Goal: Task Accomplishment & Management: Manage account settings

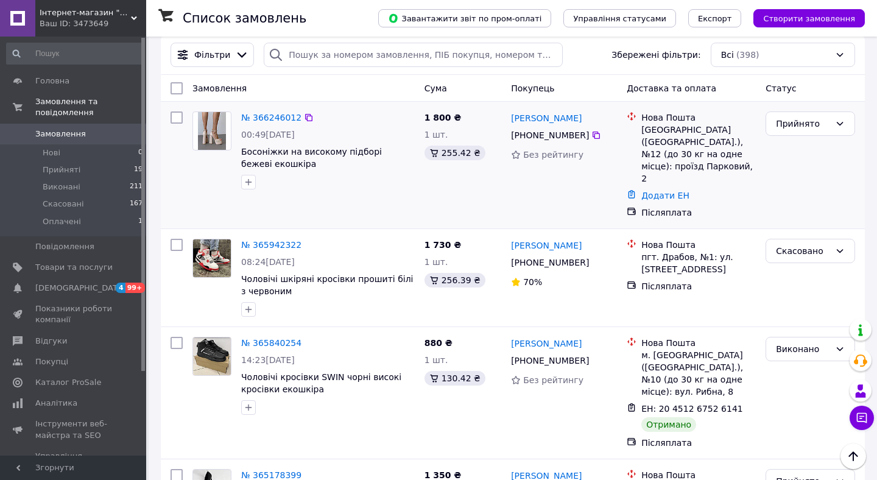
scroll to position [142, 0]
click at [258, 117] on link "№ 366246012" at bounding box center [271, 118] width 60 height 10
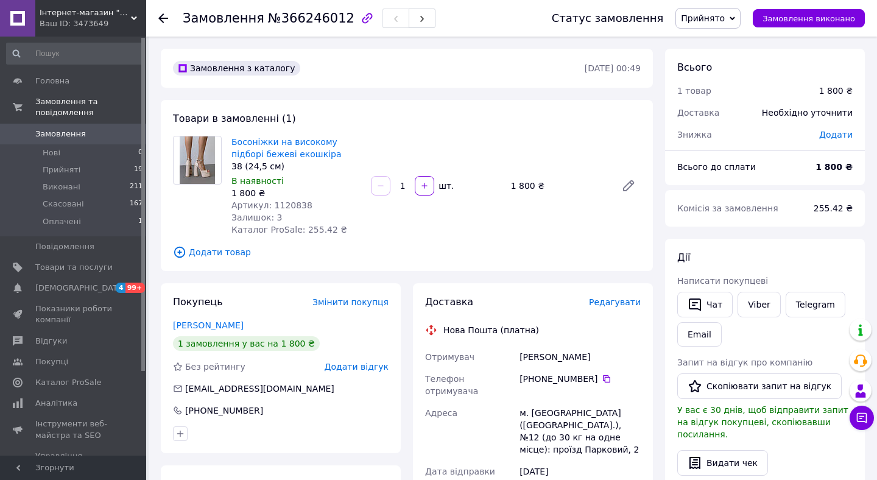
click at [289, 204] on span "Артикул: 1120838" at bounding box center [271, 205] width 81 height 10
click at [289, 205] on span "Артикул: 1120838" at bounding box center [271, 205] width 81 height 10
copy span "1120838"
click at [81, 267] on span "Товари та послуги" at bounding box center [73, 267] width 77 height 11
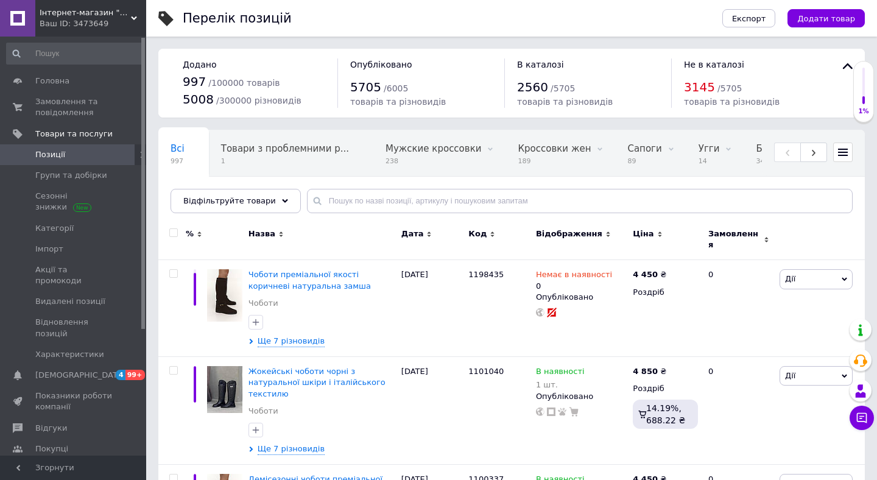
click at [414, 236] on span "Дата" at bounding box center [412, 233] width 23 height 11
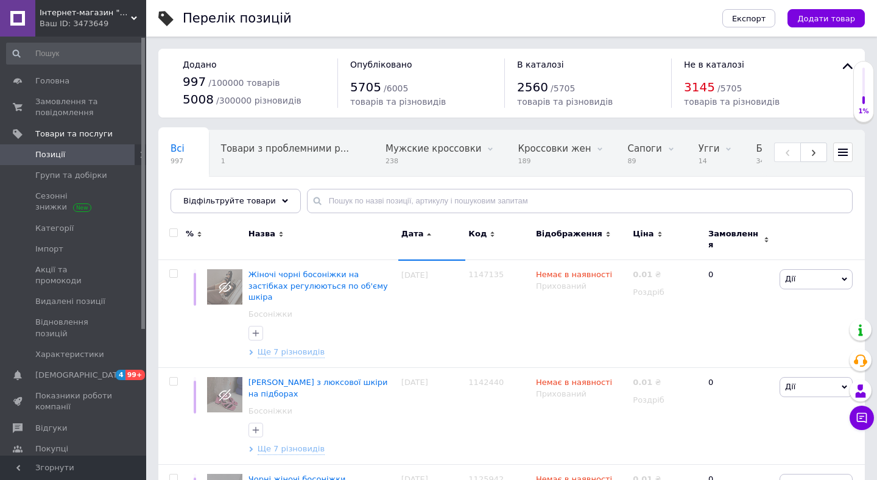
click at [414, 236] on span "Дата" at bounding box center [412, 233] width 23 height 11
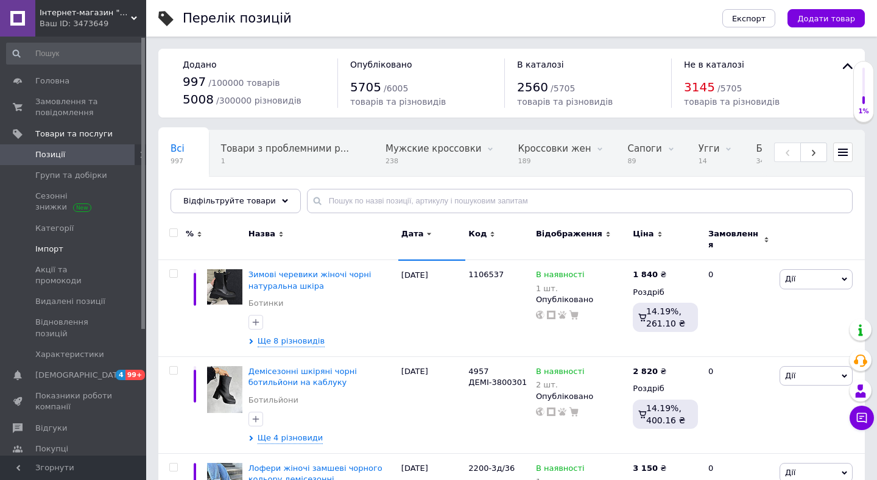
click at [52, 247] on span "Імпорт" at bounding box center [49, 249] width 28 height 11
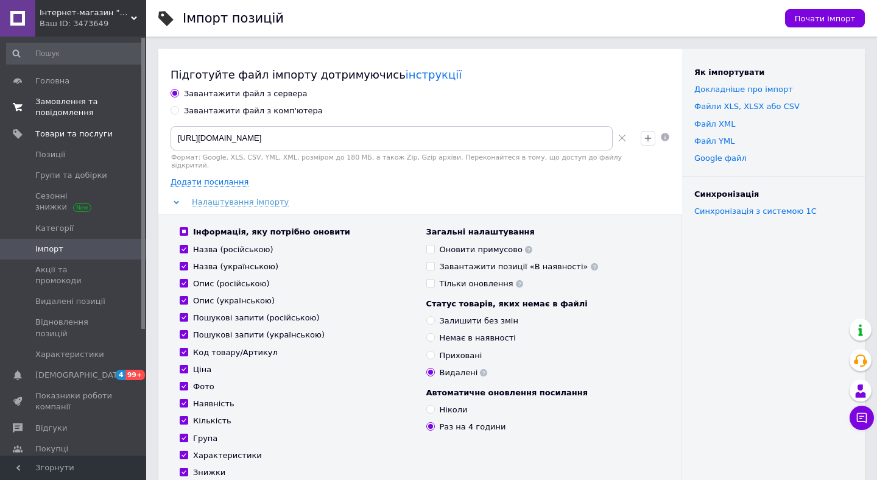
click at [88, 107] on span "Замовлення та повідомлення" at bounding box center [73, 107] width 77 height 22
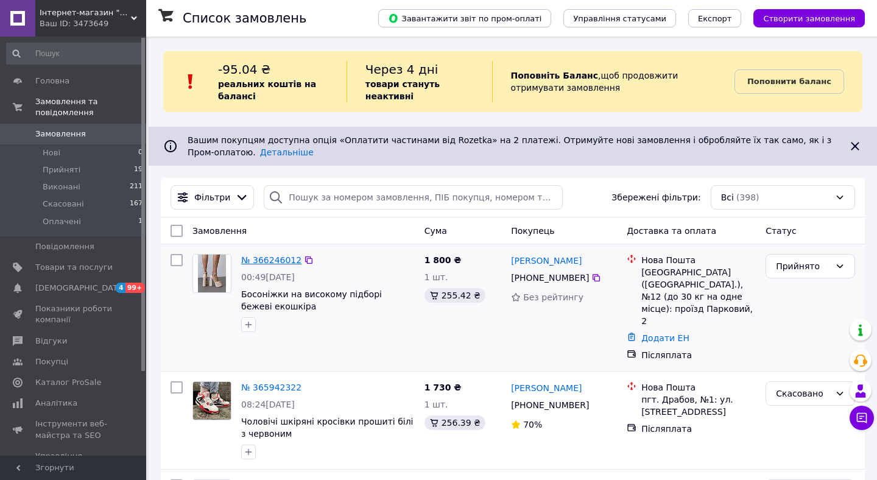
click at [281, 258] on link "№ 366246012" at bounding box center [271, 260] width 60 height 10
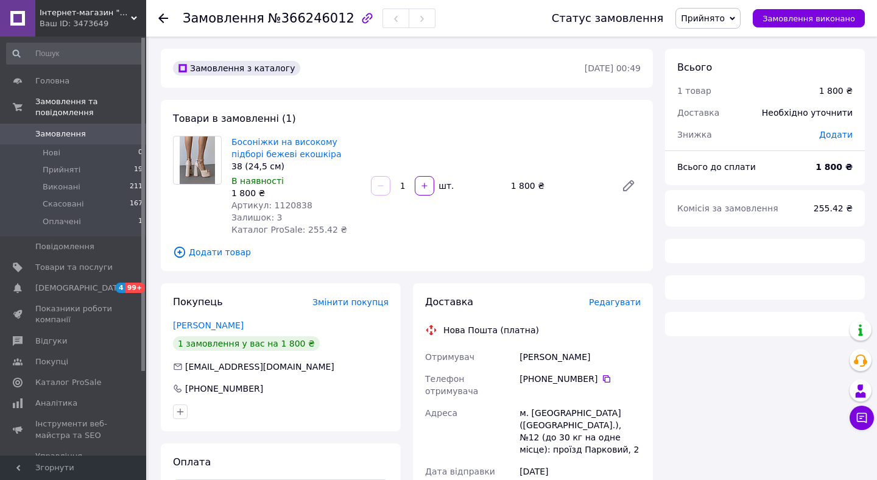
click at [289, 148] on span "Босоніжки на високому підборі бежеві екошкіра" at bounding box center [296, 148] width 130 height 24
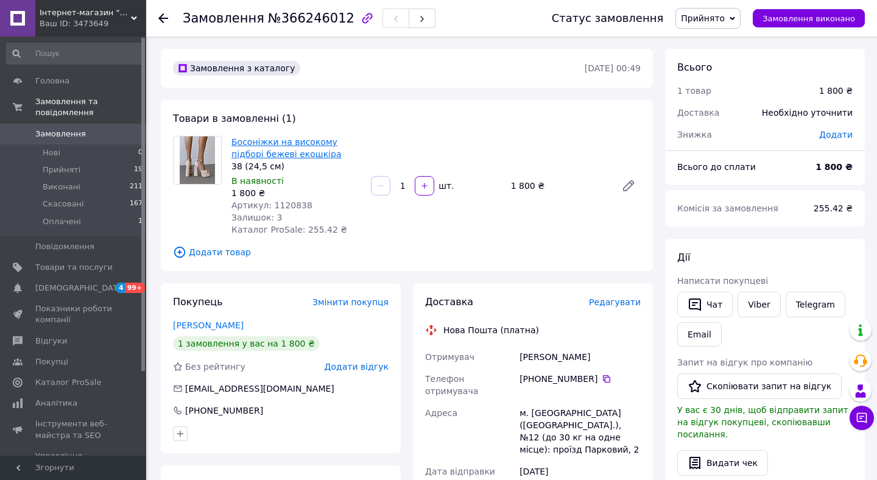
click at [275, 156] on link "Босоніжки на високому підборі бежеві екошкіра" at bounding box center [286, 148] width 110 height 22
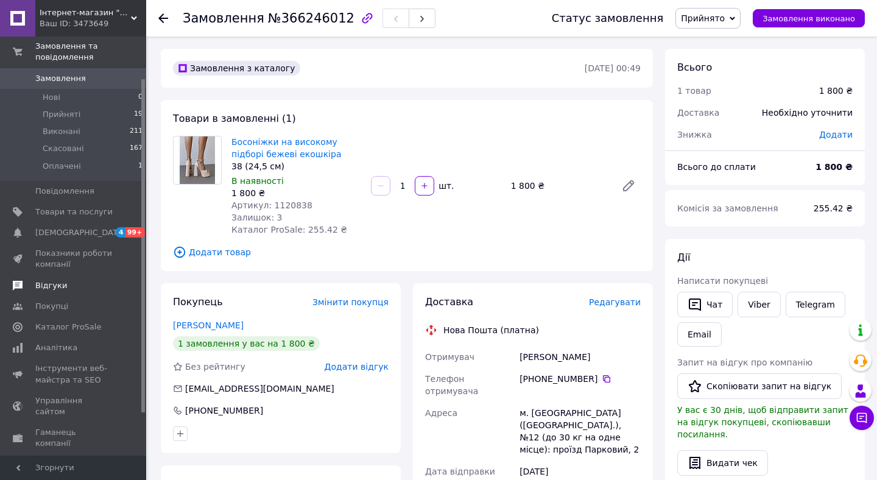
scroll to position [57, 0]
click at [82, 209] on span "Товари та послуги" at bounding box center [73, 210] width 77 height 11
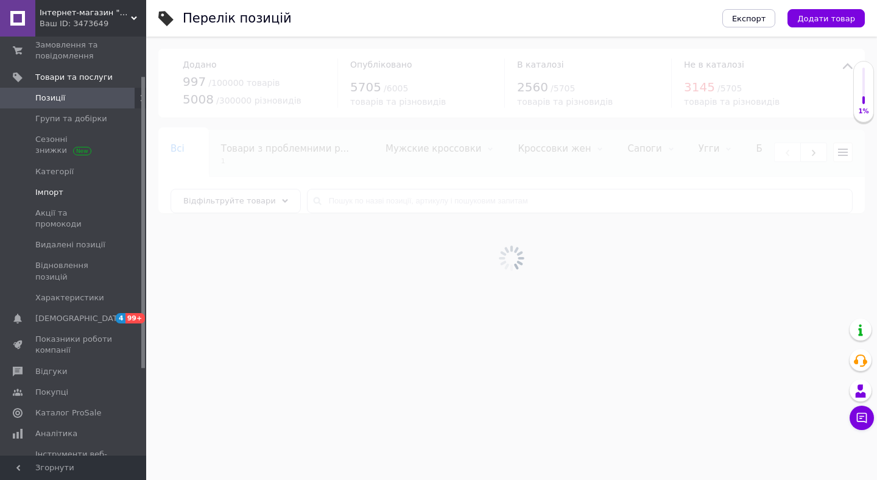
click at [38, 193] on span "Імпорт" at bounding box center [49, 192] width 28 height 11
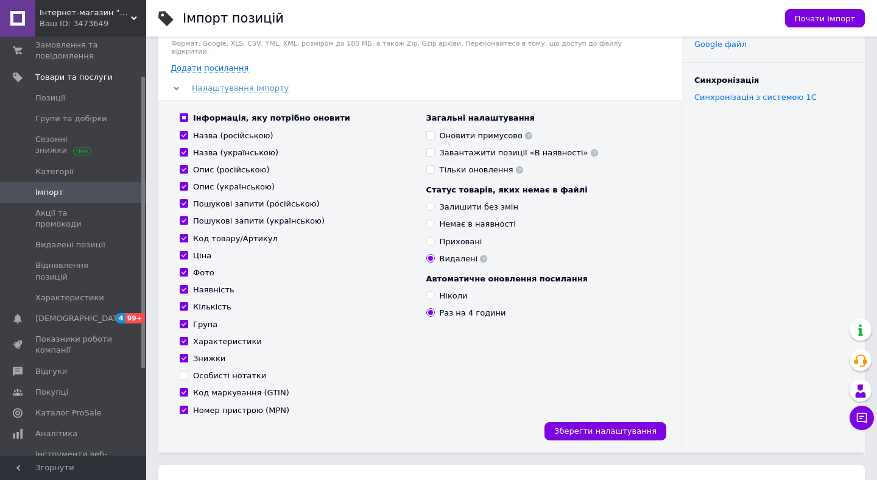
scroll to position [113, 0]
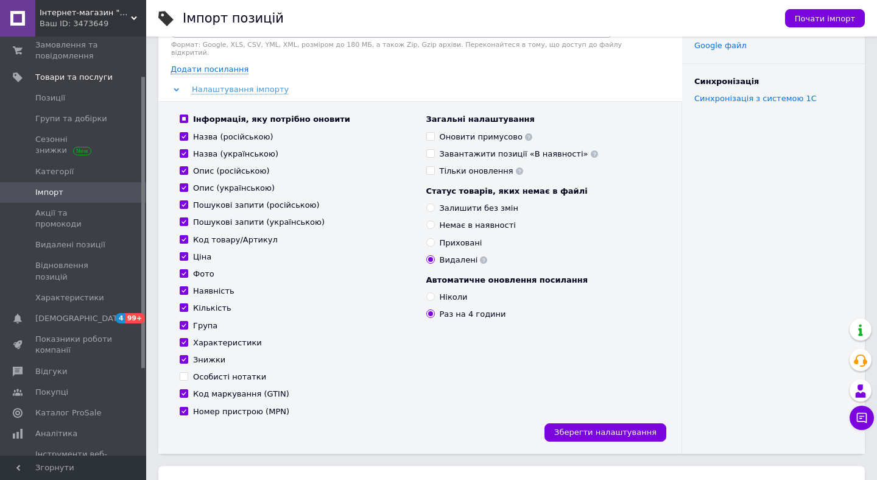
click at [525, 136] on use at bounding box center [528, 136] width 7 height 7
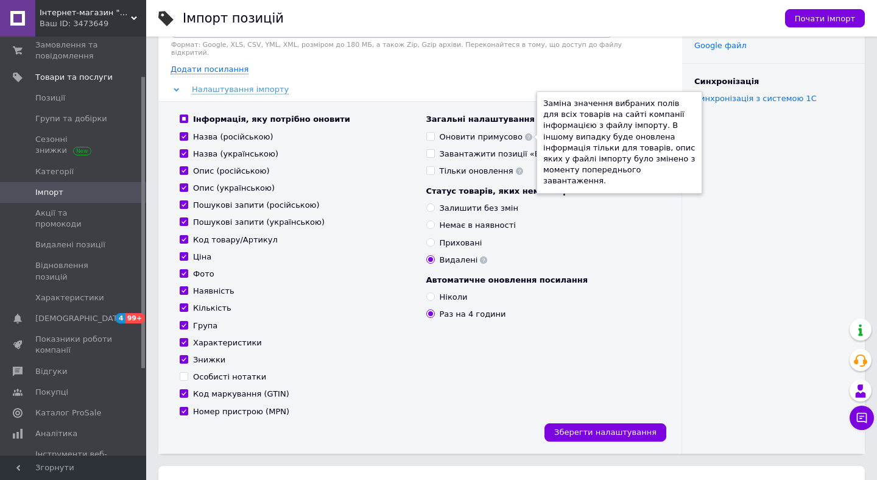
click at [525, 136] on icon at bounding box center [528, 136] width 7 height 7
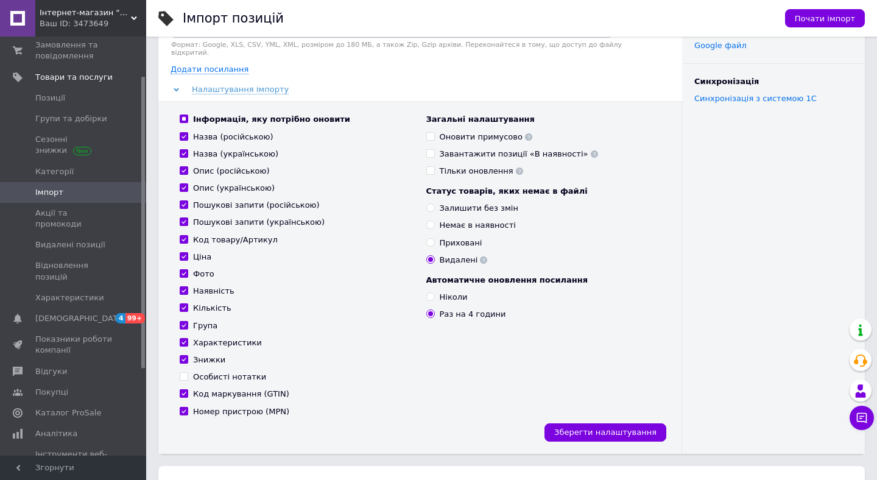
click at [356, 222] on div "Пошукові запити (українською)" at bounding box center [297, 222] width 234 height 11
click at [433, 226] on input "Немає в наявності" at bounding box center [430, 224] width 8 height 8
radio input "true"
click at [95, 99] on span "Позиції" at bounding box center [73, 98] width 77 height 11
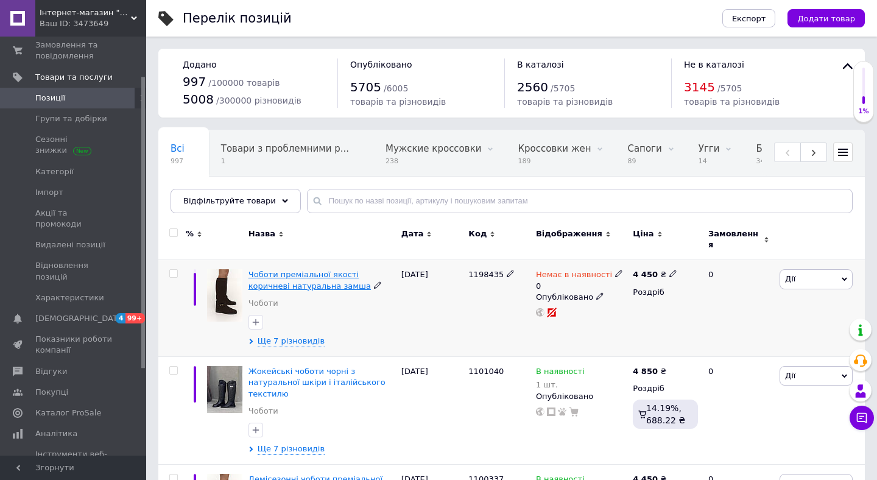
click at [269, 275] on span "Чоботи преміальної якості коричневі натуральна замша" at bounding box center [309, 280] width 122 height 20
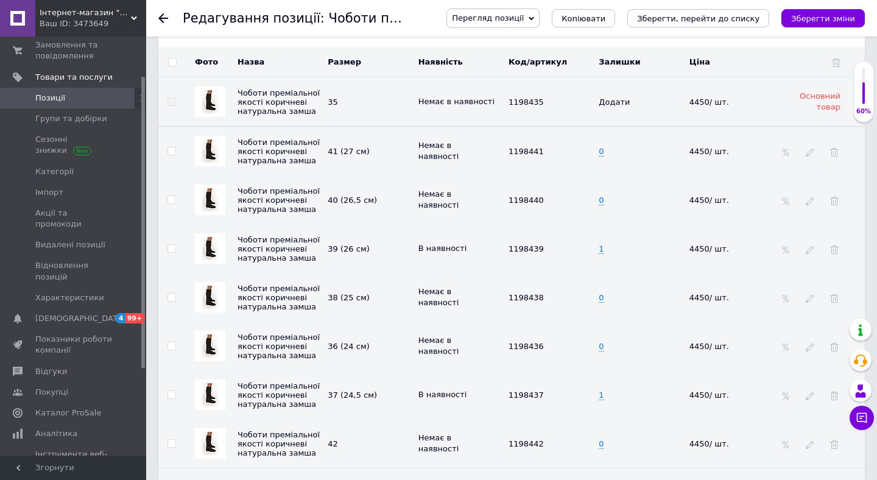
scroll to position [1876, 0]
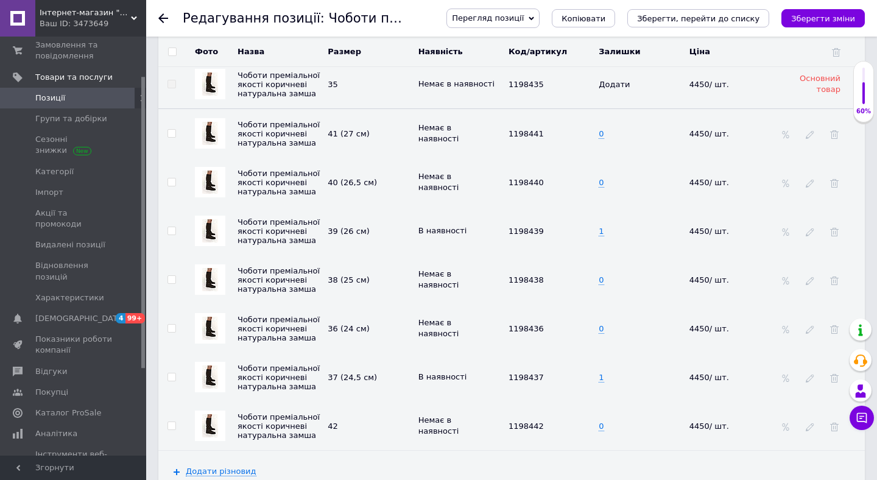
click at [83, 99] on span "Позиції" at bounding box center [73, 98] width 77 height 11
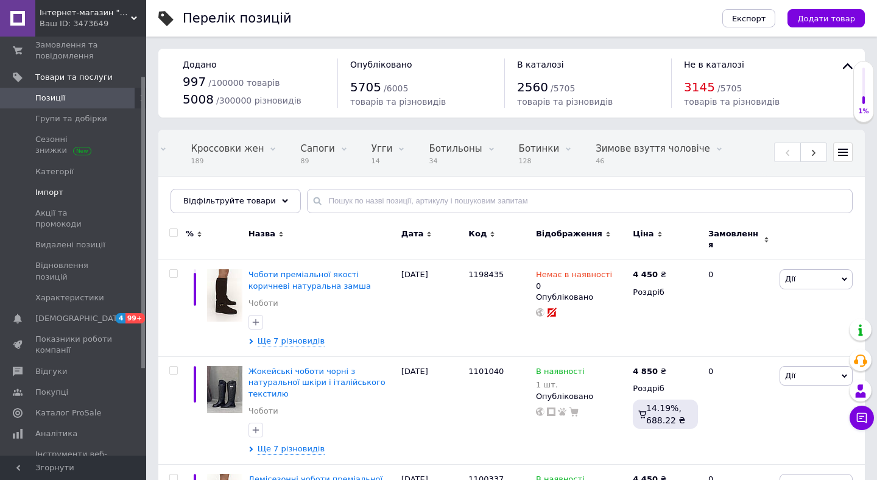
click at [83, 184] on link "Імпорт" at bounding box center [75, 192] width 150 height 21
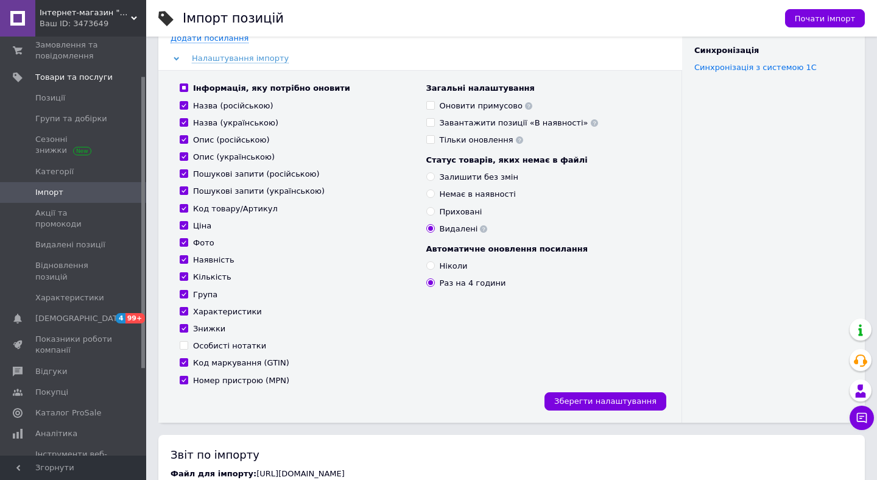
scroll to position [130, 0]
